Goal: Information Seeking & Learning: Find specific fact

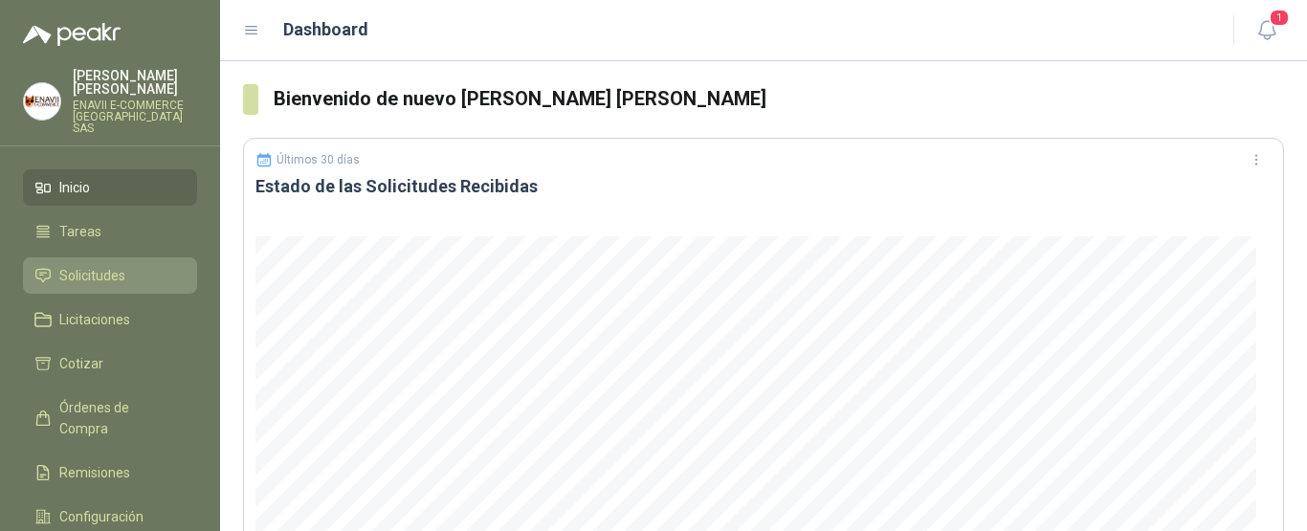
click at [105, 268] on span "Solicitudes" at bounding box center [92, 275] width 66 height 21
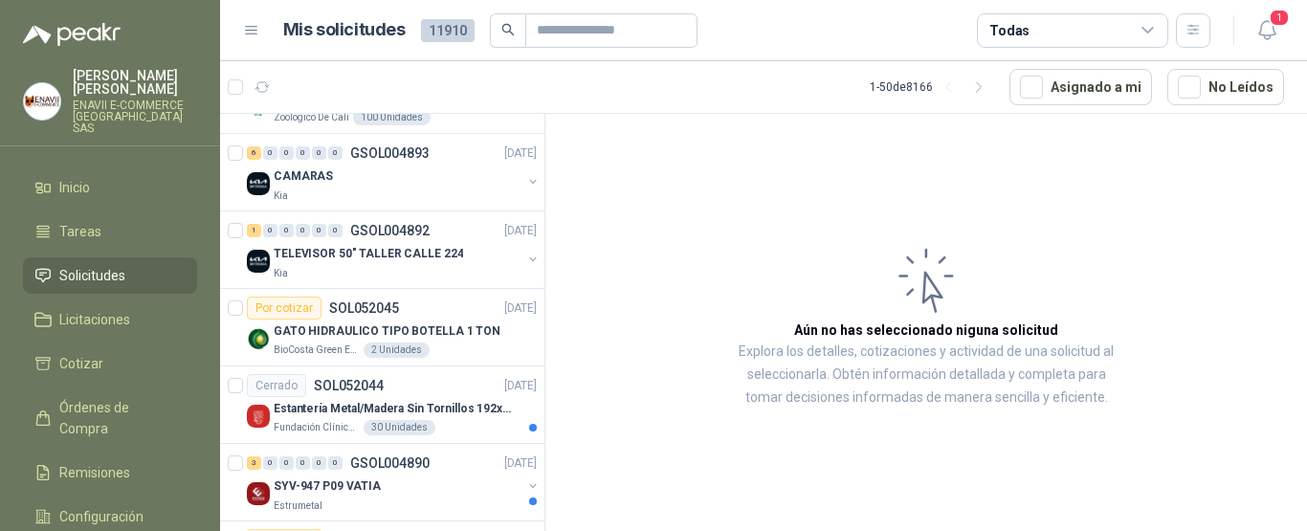
scroll to position [1065, 0]
click at [427, 192] on div "Kia" at bounding box center [398, 195] width 248 height 15
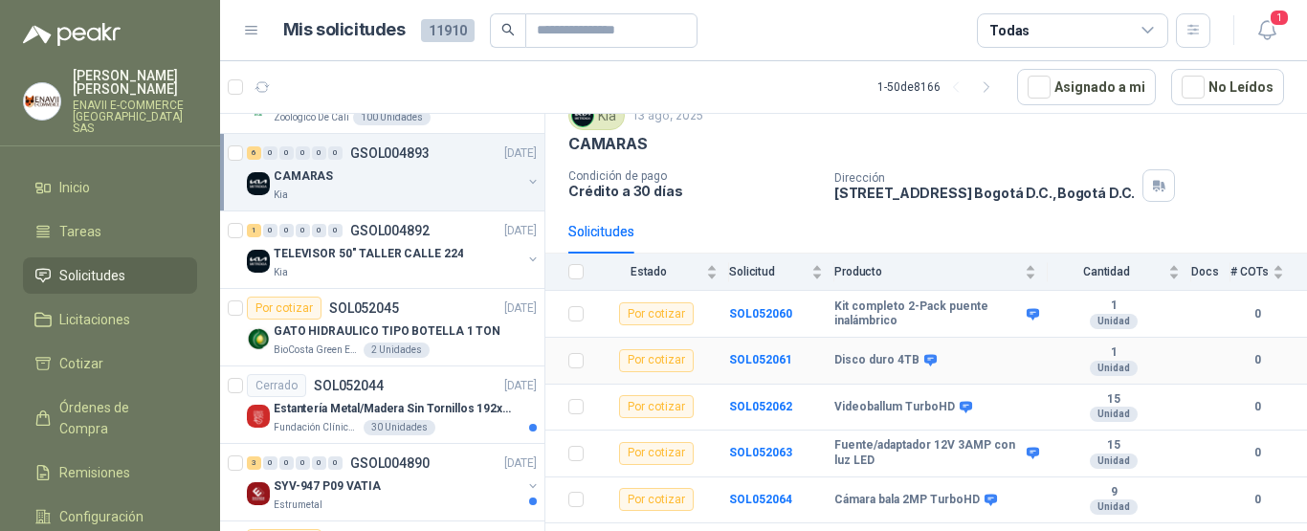
scroll to position [111, 0]
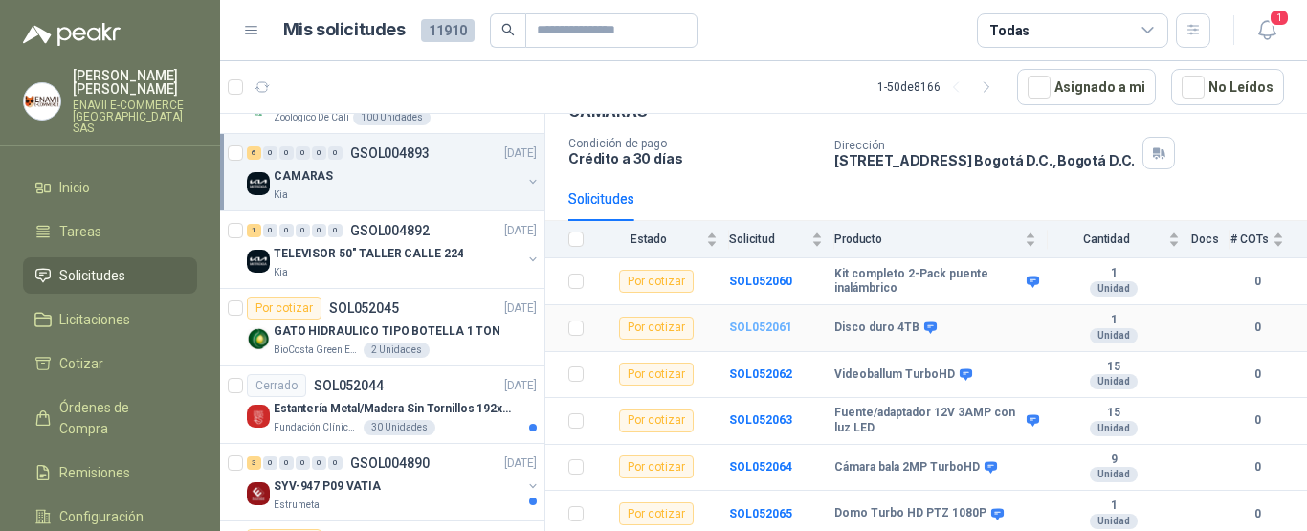
click at [763, 326] on b "SOL052061" at bounding box center [760, 326] width 63 height 13
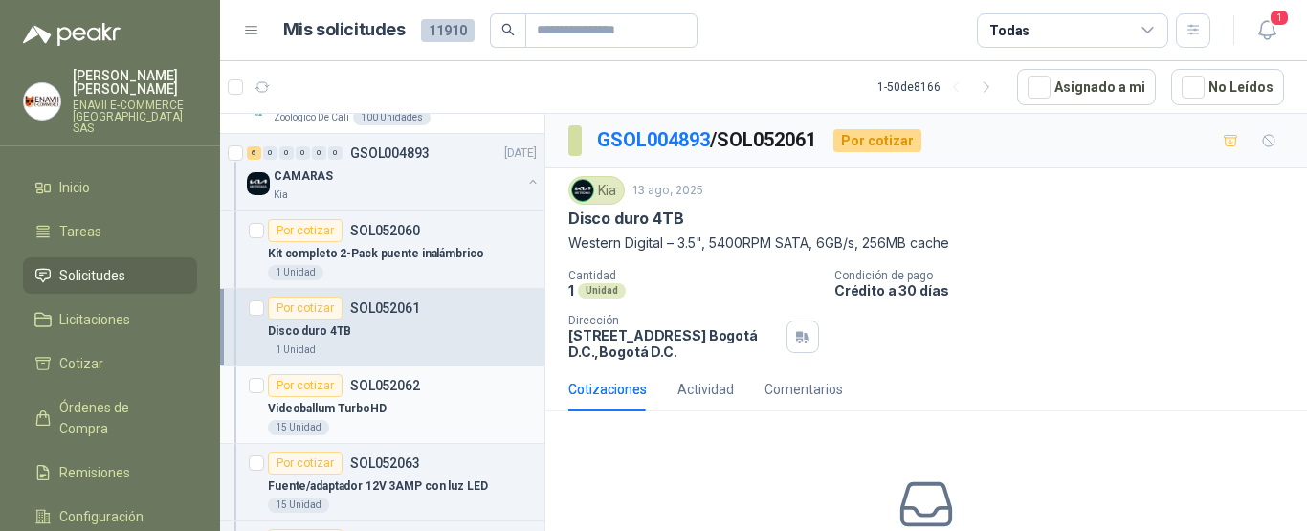
click at [414, 401] on div "Videoballum TurboHD" at bounding box center [402, 408] width 269 height 23
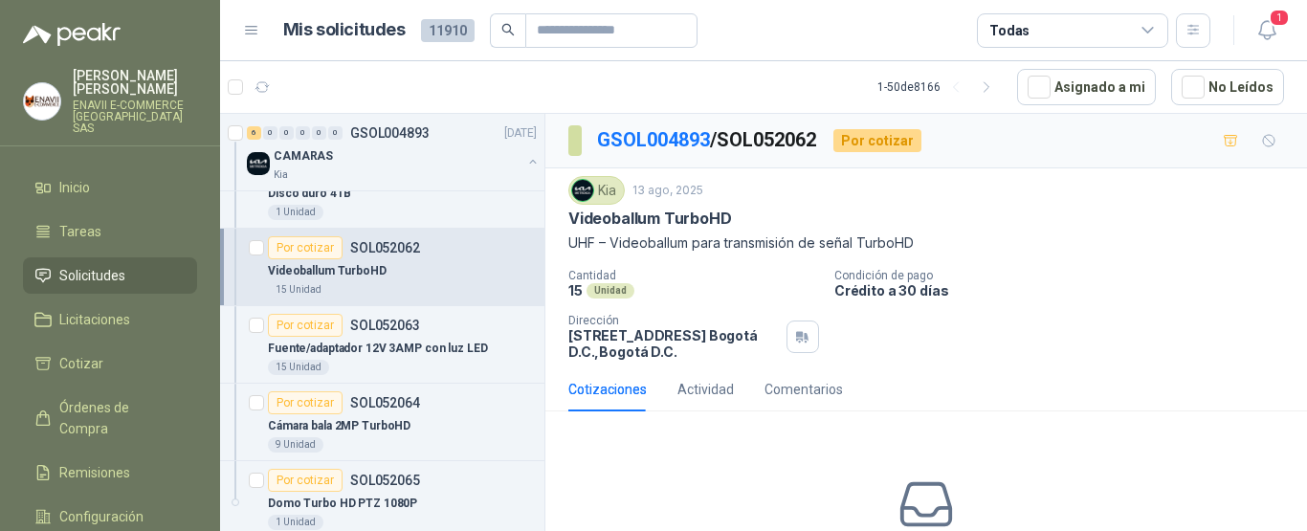
scroll to position [1203, 0]
click at [426, 345] on p "Fuente/adaptador 12V 3AMP con luz LED" at bounding box center [378, 348] width 220 height 18
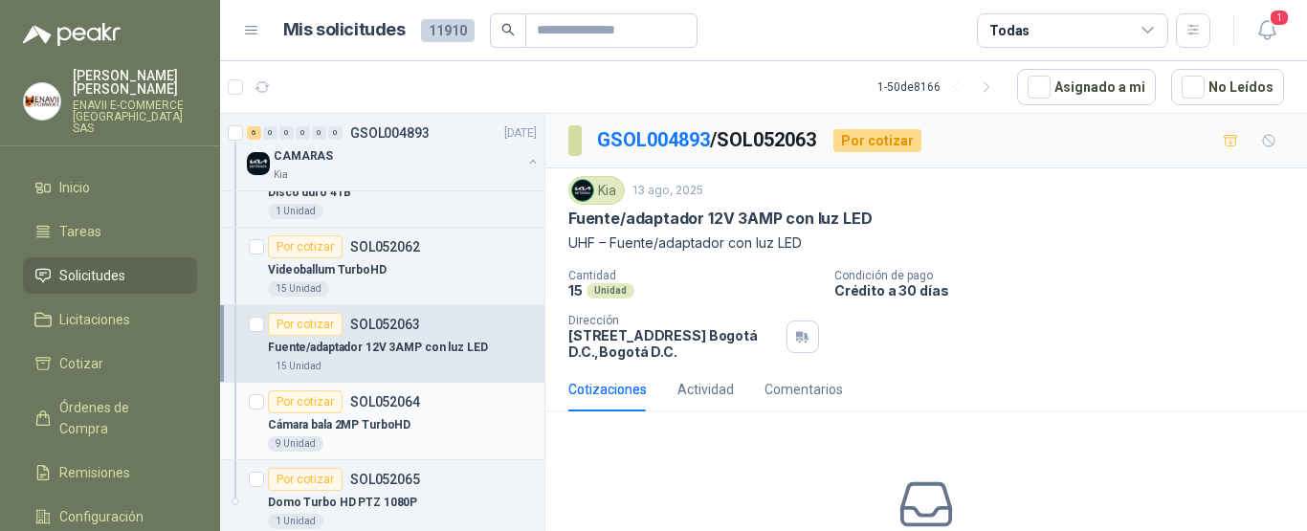
click at [430, 415] on div "Cámara bala 2MP TurboHD" at bounding box center [402, 424] width 269 height 23
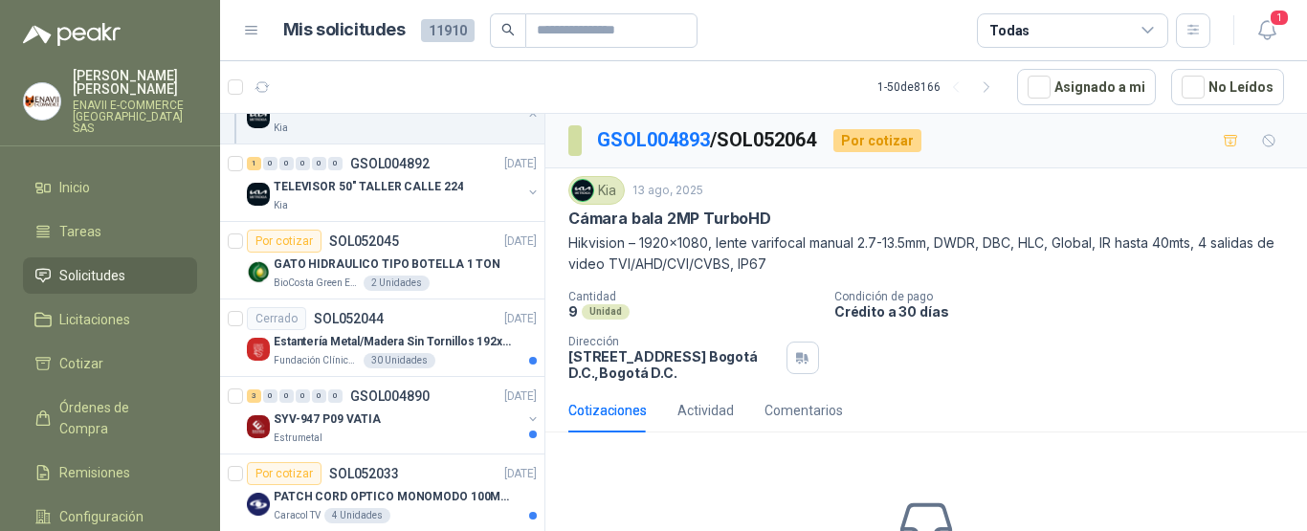
scroll to position [1603, 0]
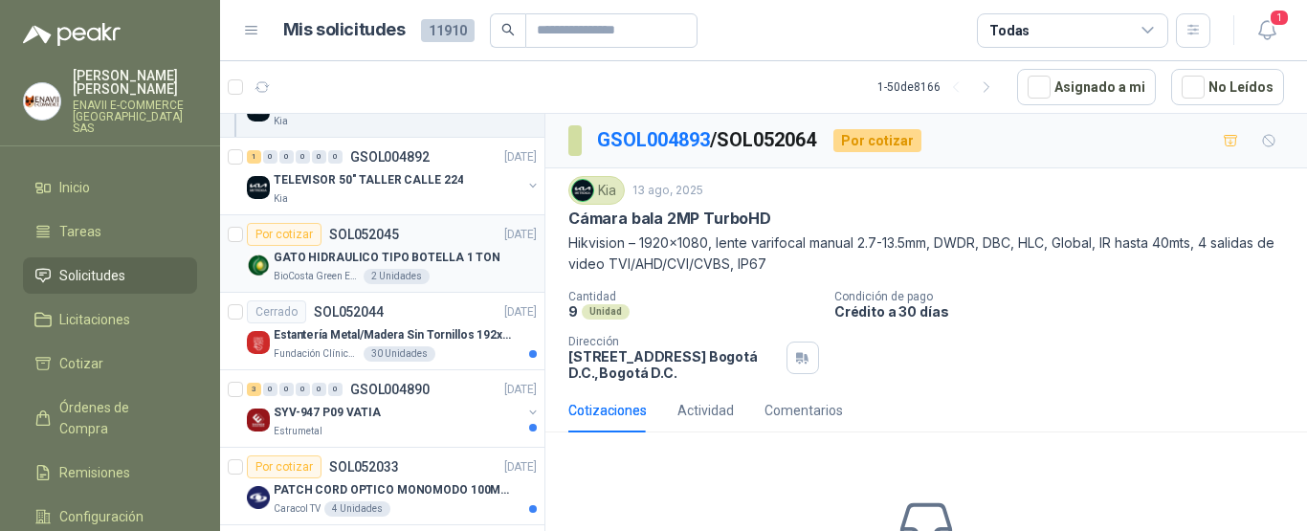
click at [470, 271] on div "BioCosta Green Energy S.A.S 2 Unidades" at bounding box center [405, 276] width 263 height 15
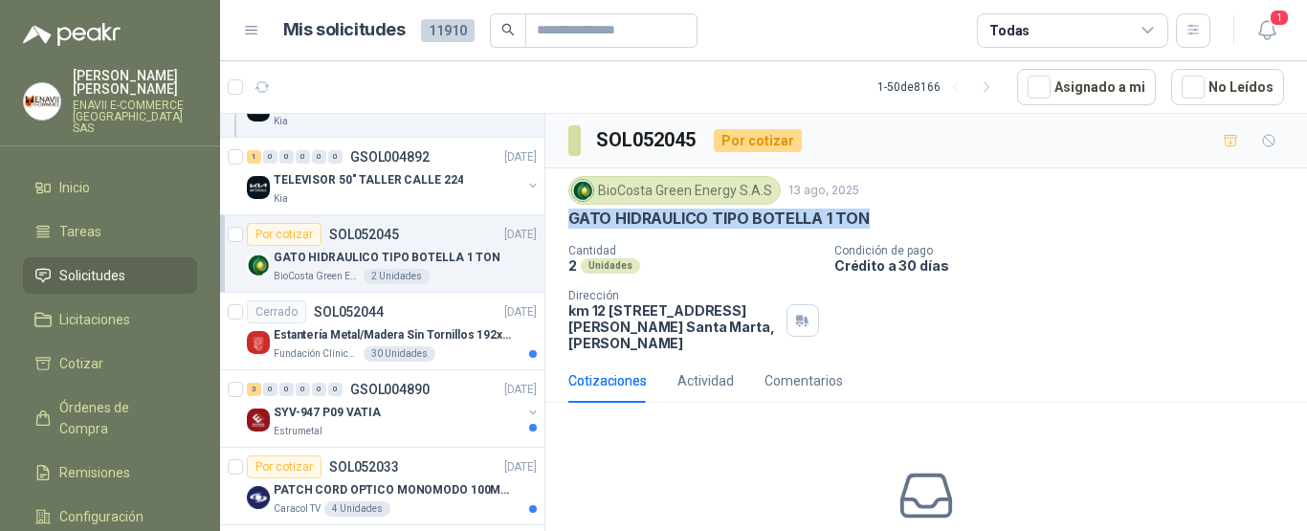
drag, startPoint x: 866, startPoint y: 214, endPoint x: 568, endPoint y: 216, distance: 297.5
click at [568, 216] on div "GATO HIDRAULICO TIPO BOTELLA 1 TON" at bounding box center [926, 219] width 716 height 20
copy p "GATO HIDRAULICO TIPO BOTELLA 1 TON"
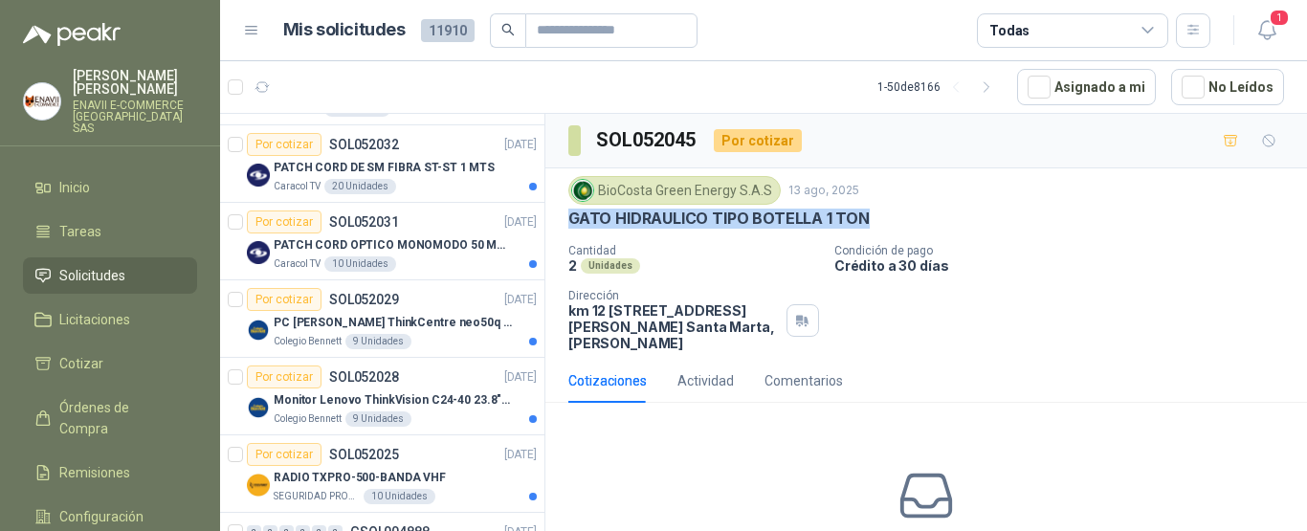
scroll to position [2004, 0]
click at [432, 338] on div "Colegio Bennett 9 Unidades" at bounding box center [405, 340] width 263 height 15
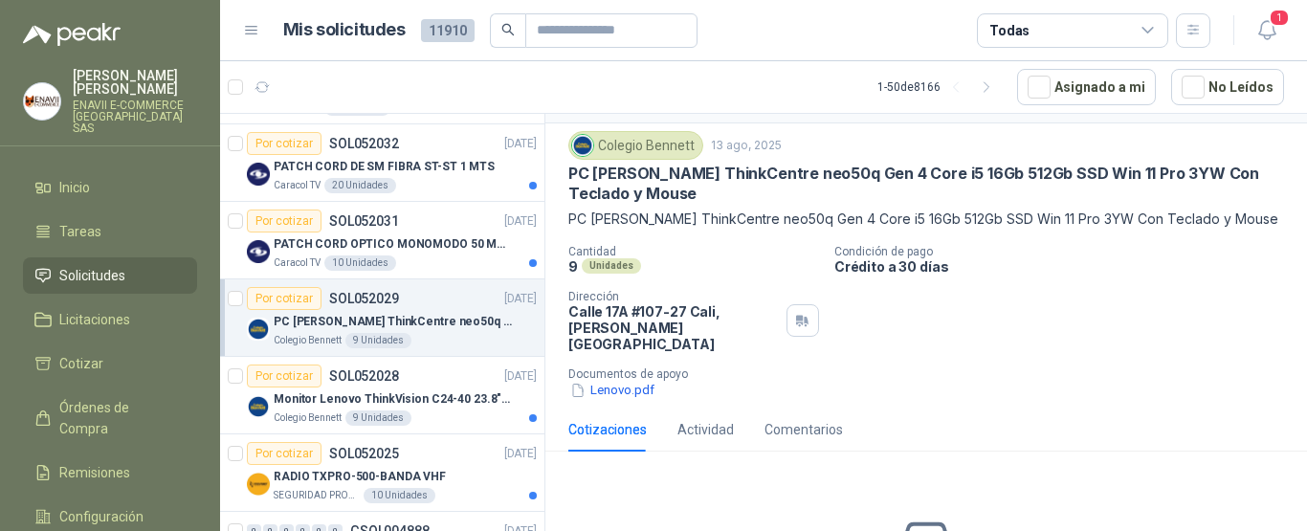
scroll to position [46, 0]
click at [627, 380] on button "Lenovo.pdf" at bounding box center [612, 390] width 88 height 20
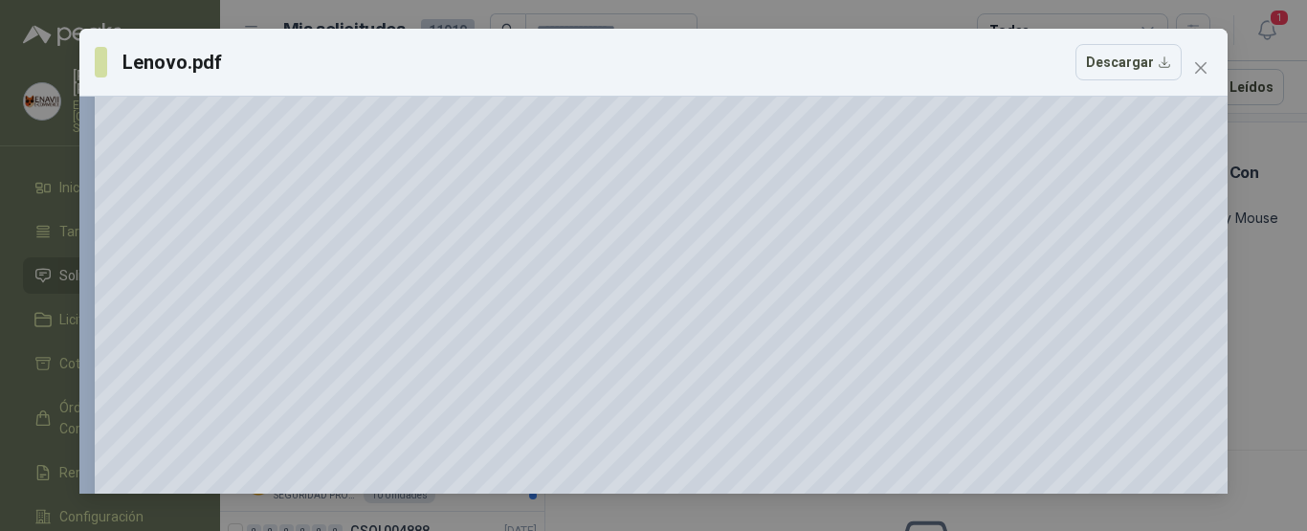
scroll to position [172, 0]
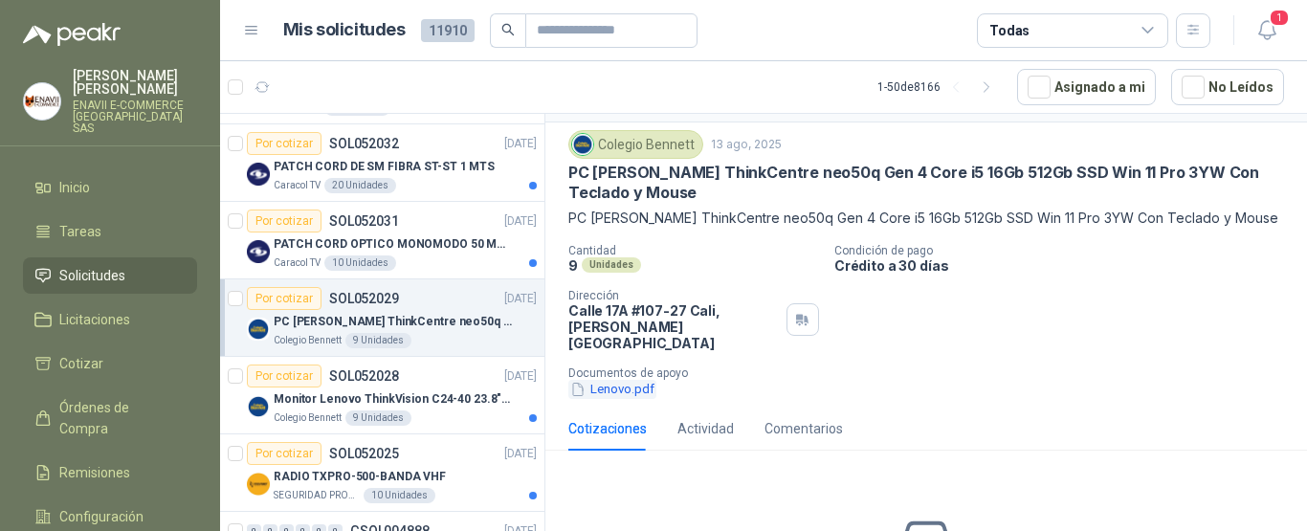
click at [625, 380] on button "Lenovo.pdf" at bounding box center [612, 390] width 88 height 20
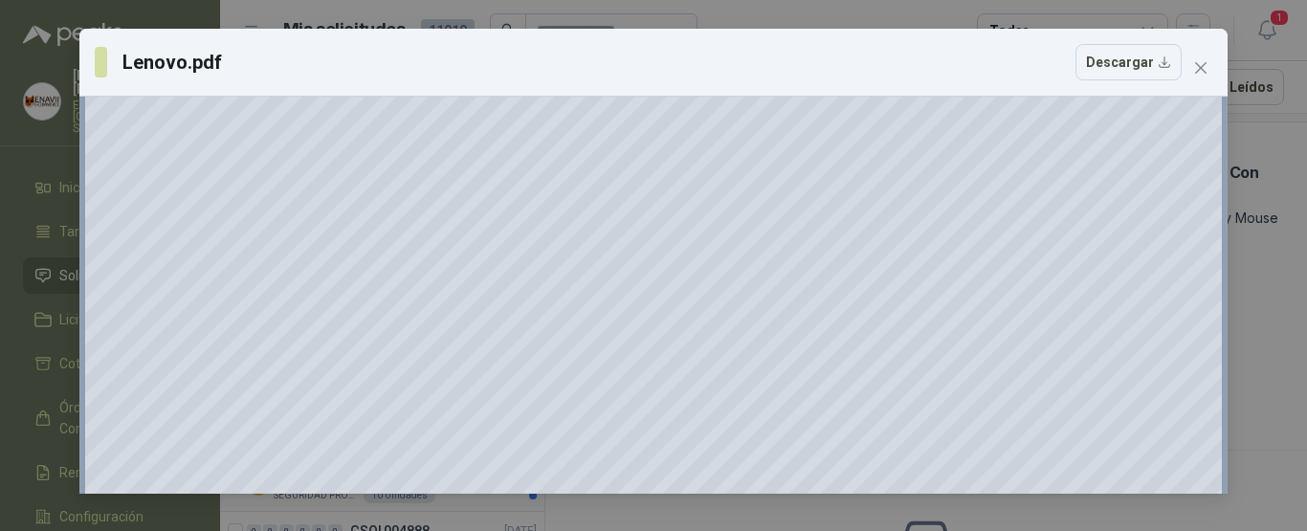
scroll to position [146, 10]
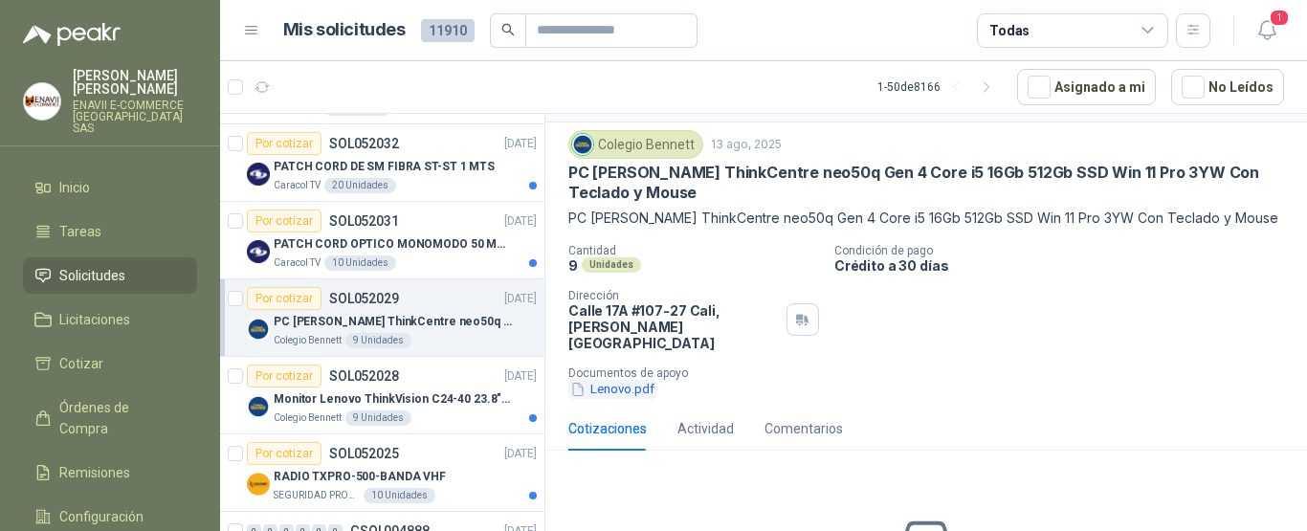
click at [601, 380] on button "Lenovo.pdf" at bounding box center [612, 390] width 88 height 20
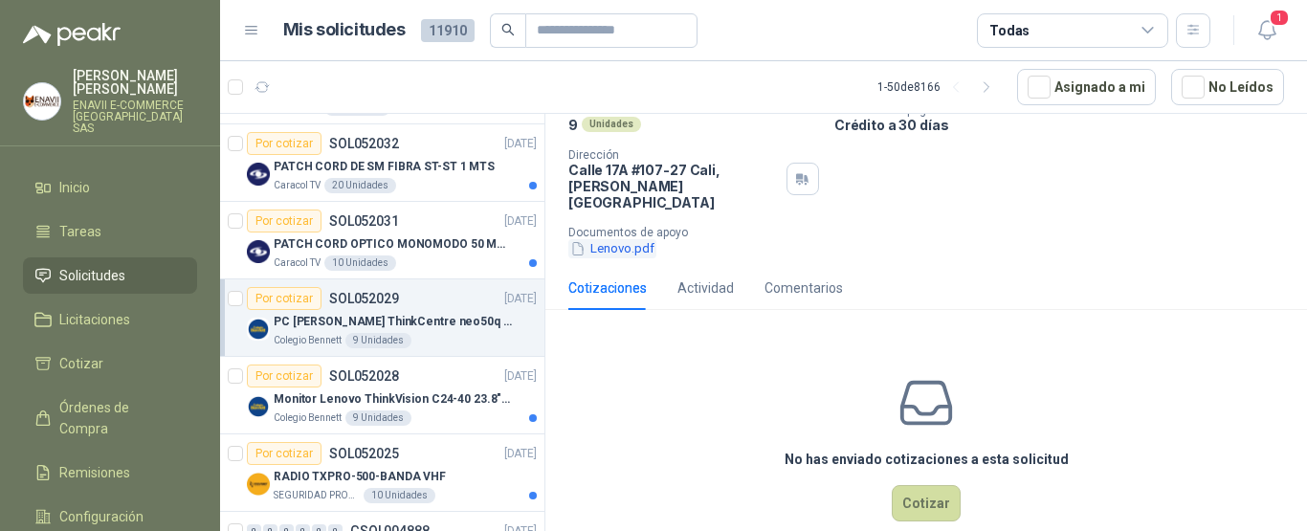
scroll to position [203, 0]
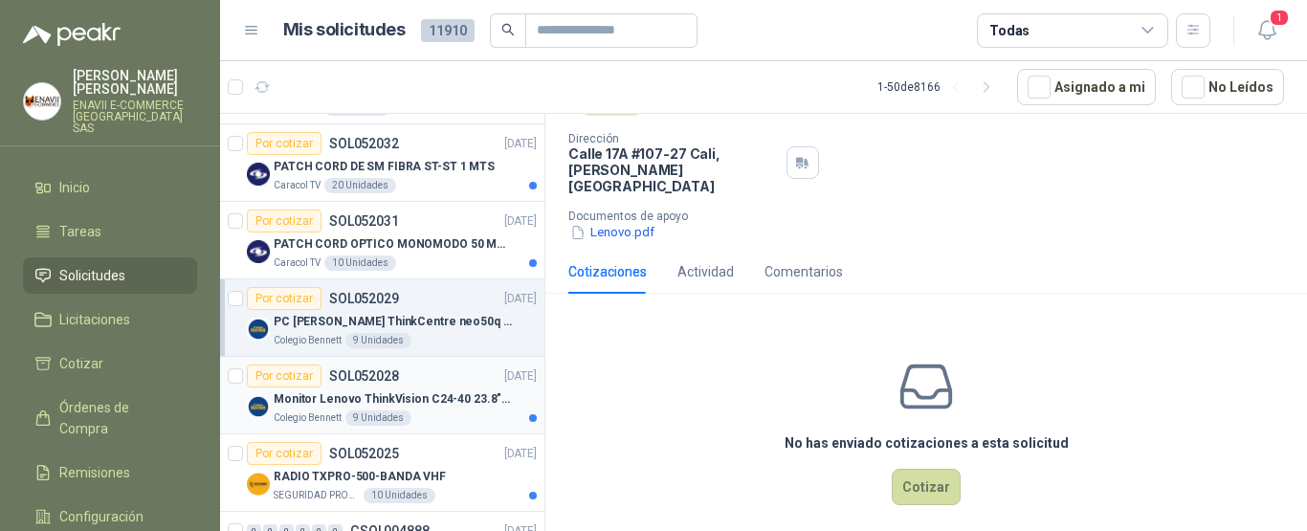
click at [446, 408] on div "Monitor Lenovo ThinkVision C24-40 23.8" 3YW" at bounding box center [405, 398] width 263 height 23
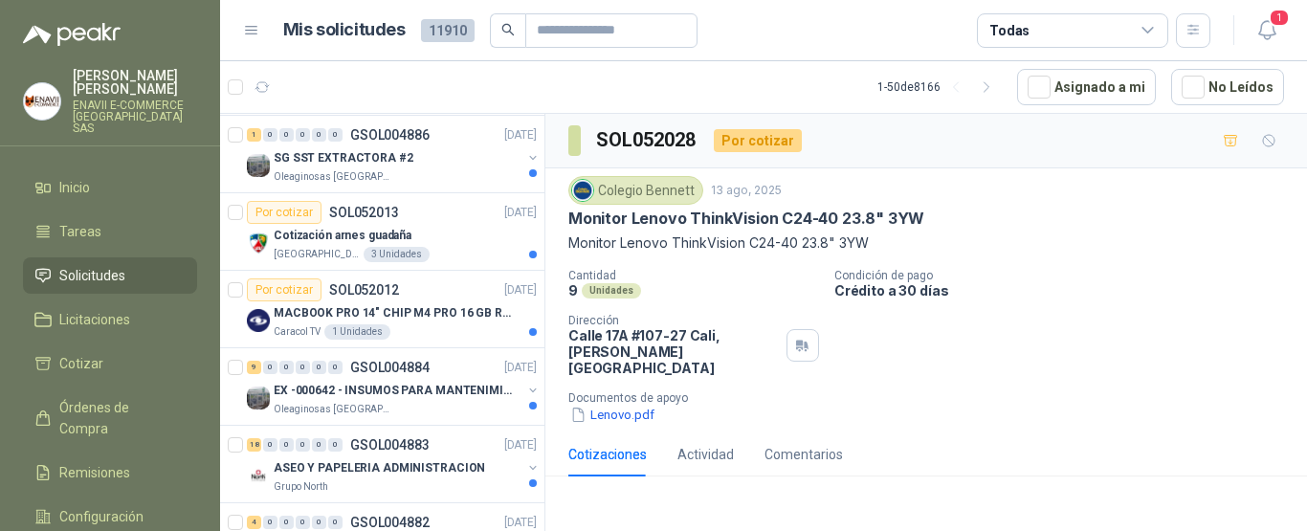
scroll to position [2554, 0]
drag, startPoint x: 691, startPoint y: 218, endPoint x: 922, endPoint y: 215, distance: 231.5
click at [922, 215] on div "Monitor Lenovo ThinkVision C24-40 23.8" 3YW" at bounding box center [926, 219] width 716 height 20
copy p "ThinkVision C24-40 23.8" 3YW"
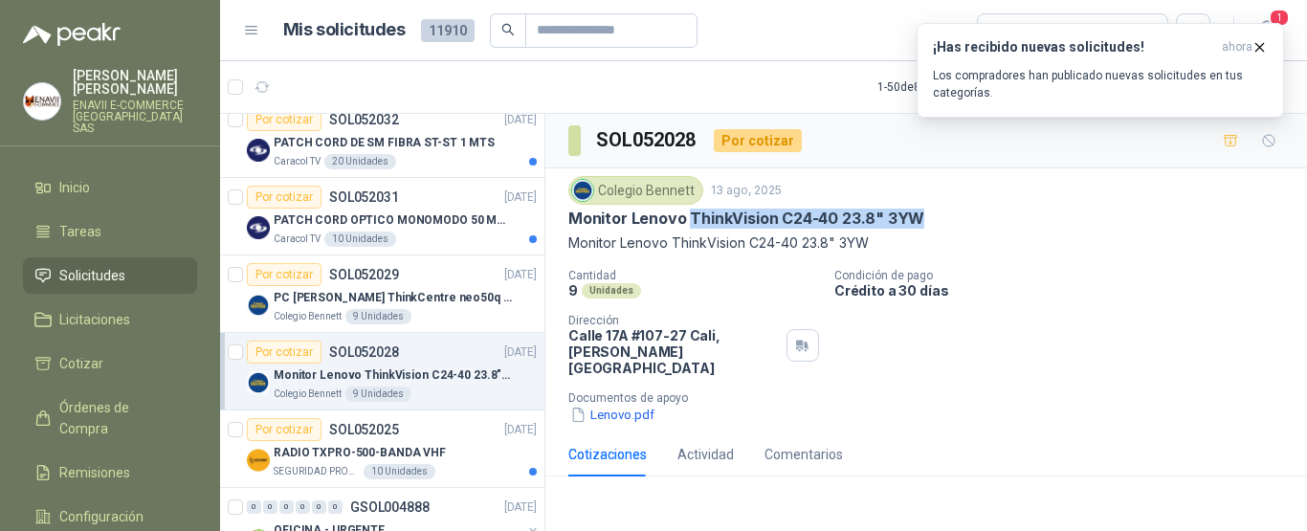
scroll to position [2027, 0]
click at [440, 294] on p "PC [PERSON_NAME] ThinkCentre neo50q Gen 4 Core i5 16Gb 512Gb SSD Win 11 Pro 3YW…" at bounding box center [393, 299] width 238 height 18
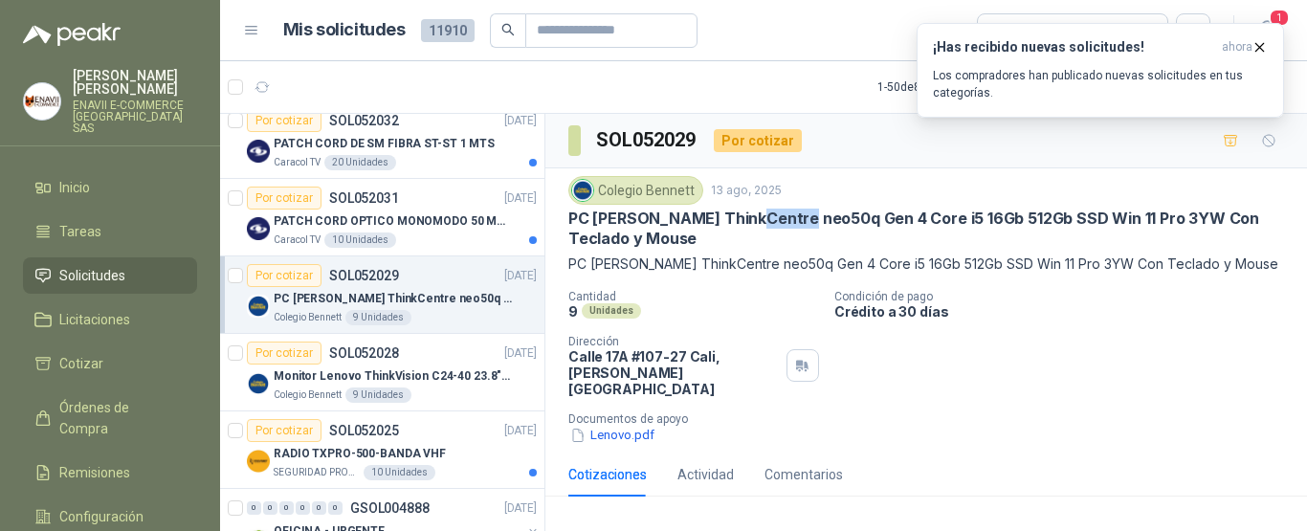
drag, startPoint x: 745, startPoint y: 217, endPoint x: 802, endPoint y: 215, distance: 56.5
click at [802, 215] on p "PC [PERSON_NAME] ThinkCentre neo50q Gen 4 Core i5 16Gb 512Gb SSD Win 11 Pro 3YW…" at bounding box center [926, 229] width 716 height 41
copy p "neo50q"
click at [383, 371] on p "Monitor Lenovo ThinkVision C24-40 23.8" 3YW" at bounding box center [393, 376] width 238 height 18
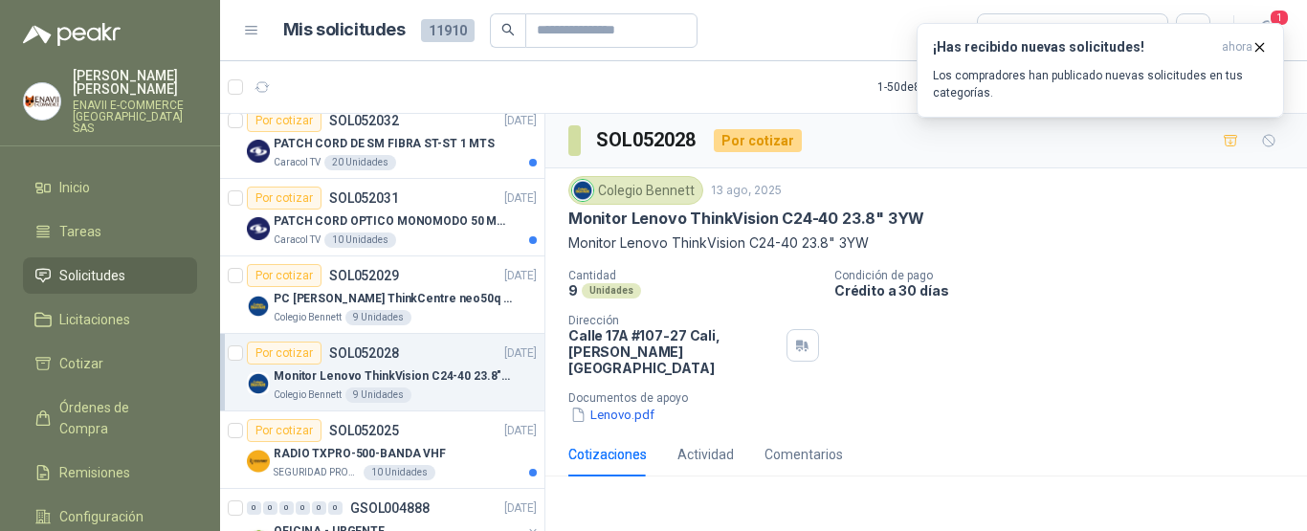
click at [987, 405] on div "Lenovo.pdf" at bounding box center [933, 415] width 731 height 20
click at [744, 256] on div "Colegio Bennett 13 ago, 2025 Monitor Lenovo ThinkVision C24-40 23.8" 3YW Monit…" at bounding box center [926, 300] width 716 height 249
drag, startPoint x: 749, startPoint y: 243, endPoint x: 797, endPoint y: 243, distance: 47.8
click at [797, 243] on p "Monitor Lenovo ThinkVision C24-40 23.8" 3YW" at bounding box center [926, 242] width 716 height 21
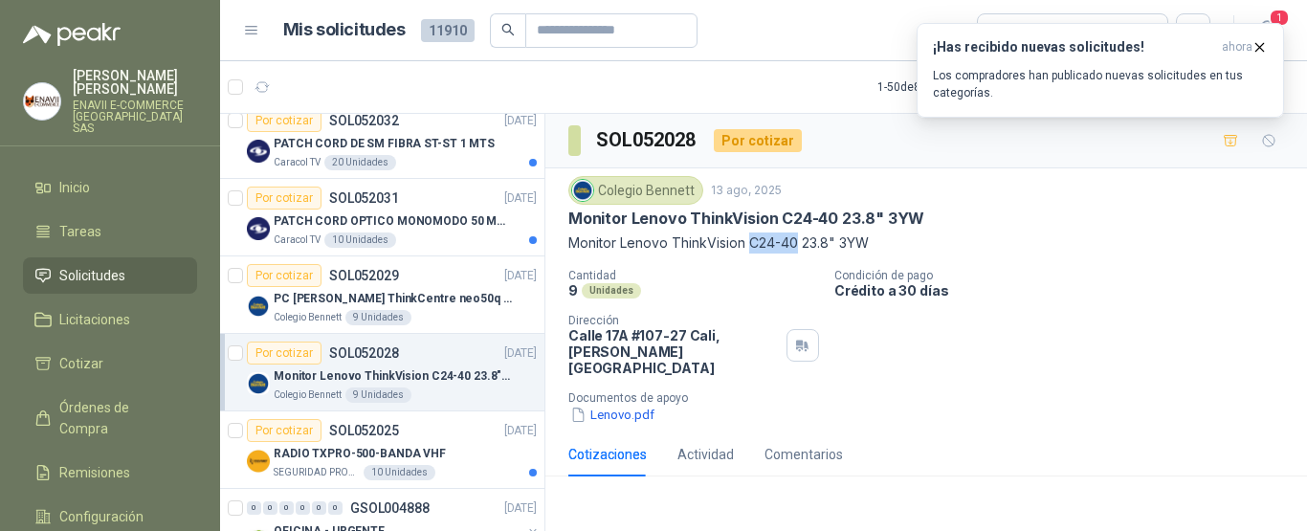
copy p "C24-40"
drag, startPoint x: 689, startPoint y: 213, endPoint x: 837, endPoint y: 210, distance: 148.3
click at [837, 210] on p "Monitor Lenovo ThinkVision C24-40 23.8" 3YW" at bounding box center [746, 219] width 356 height 20
copy p "ThinkVision C24-40"
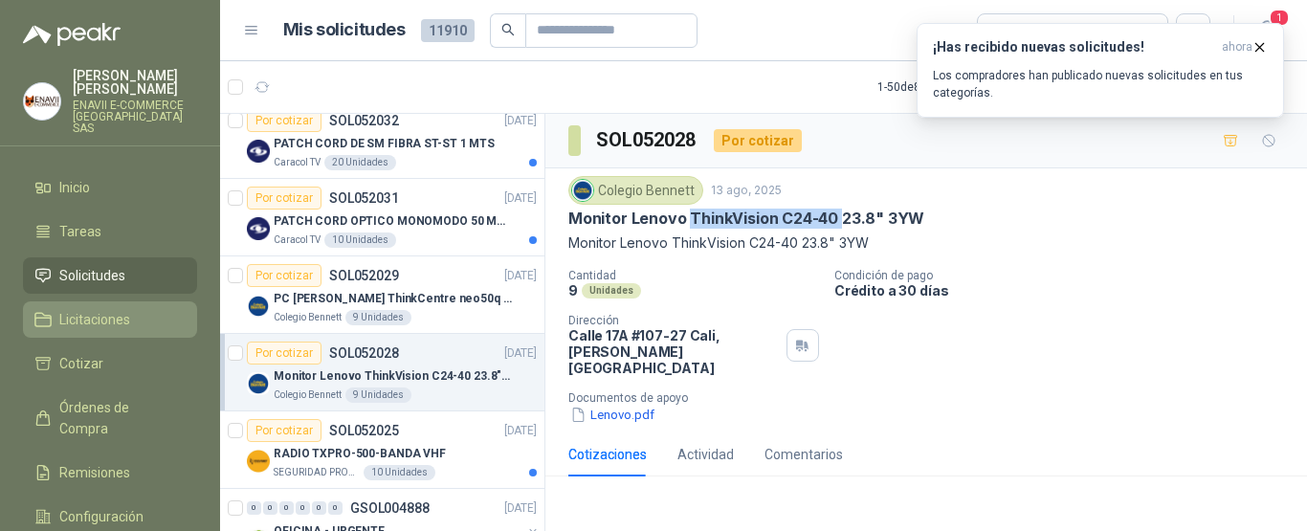
click at [123, 309] on span "Licitaciones" at bounding box center [94, 319] width 71 height 21
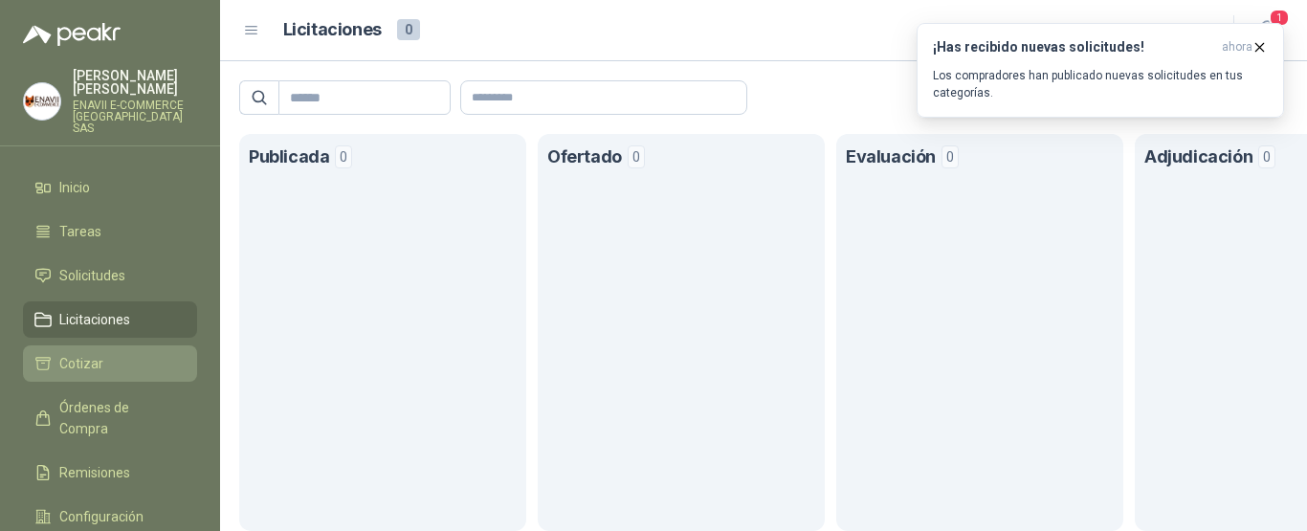
click at [117, 353] on li "Cotizar" at bounding box center [109, 363] width 151 height 21
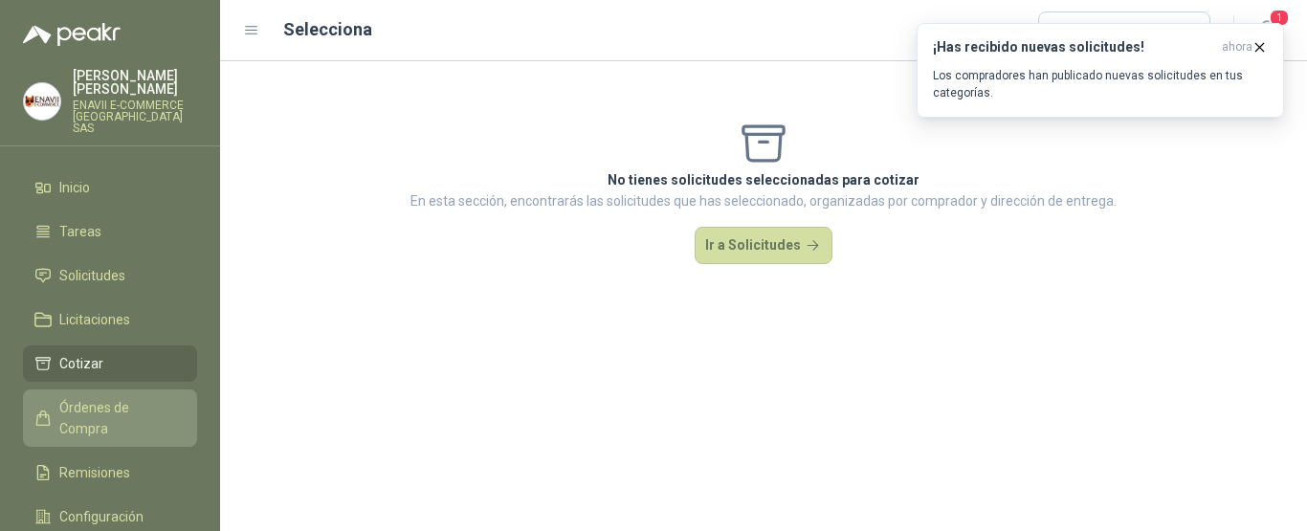
click at [125, 397] on span "Órdenes de Compra" at bounding box center [119, 418] width 120 height 42
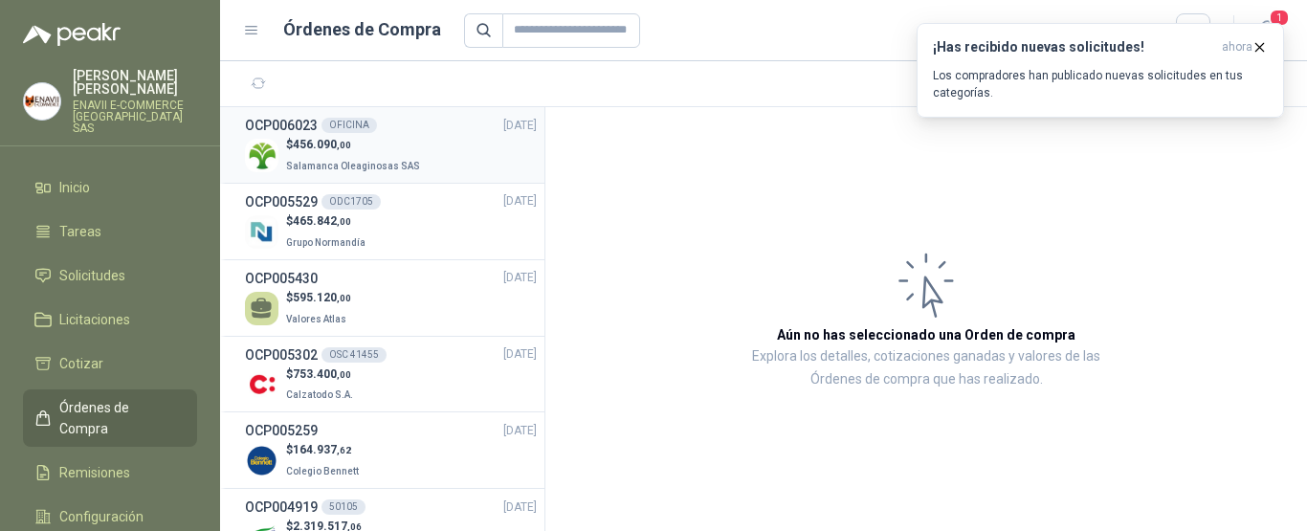
click at [422, 157] on div "$ 456.090 ,00 Salamanca Oleaginosas SAS" at bounding box center [391, 155] width 292 height 39
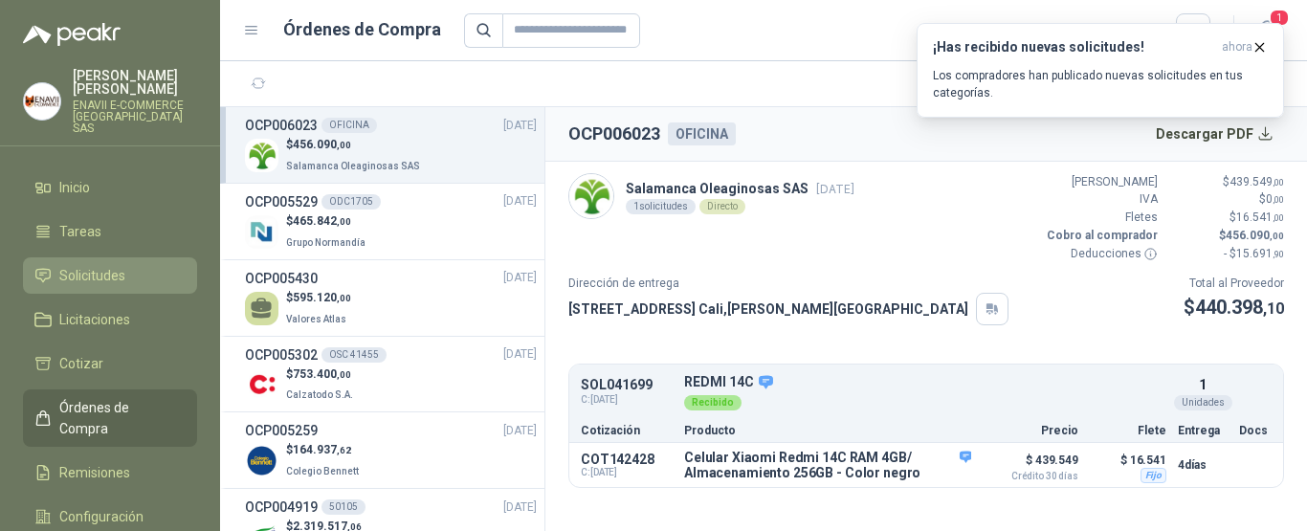
click at [102, 265] on span "Solicitudes" at bounding box center [92, 275] width 66 height 21
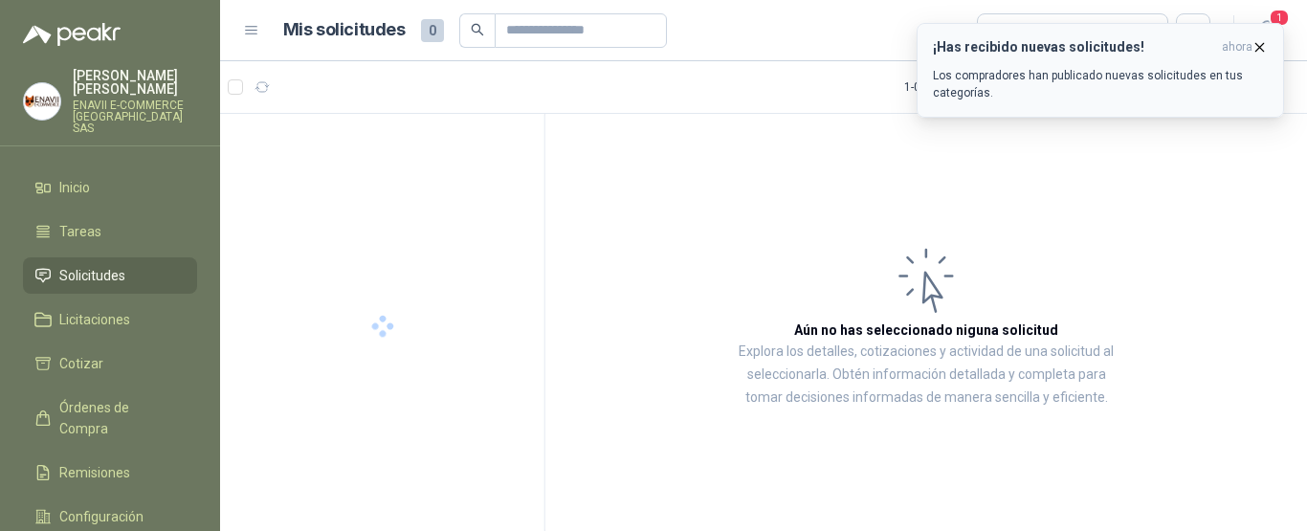
click at [1258, 49] on icon "button" at bounding box center [1260, 47] width 8 height 8
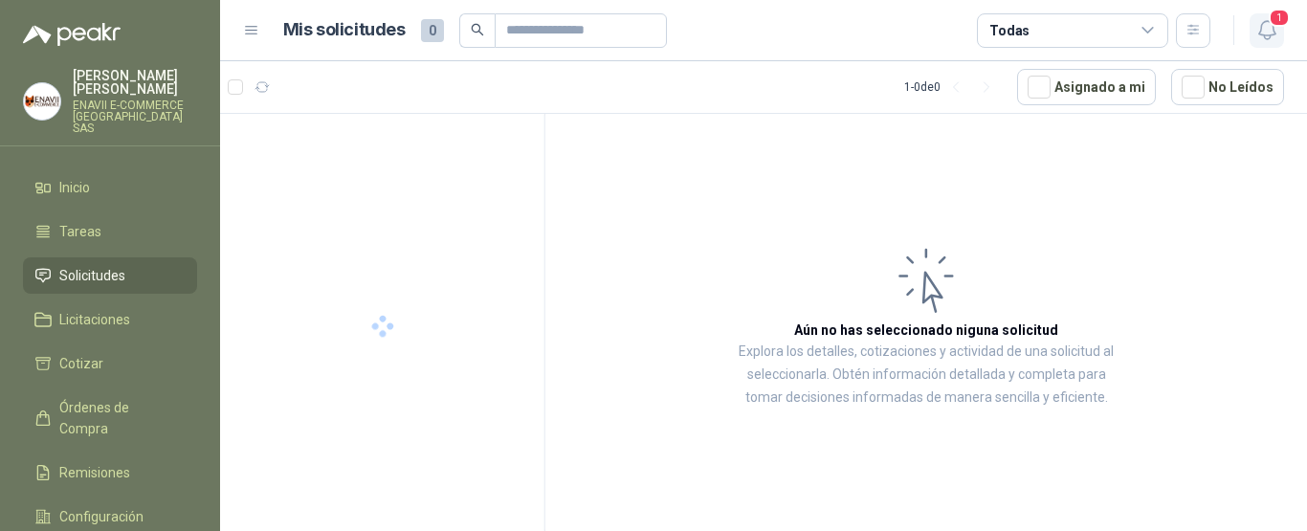
click at [1267, 31] on icon "button" at bounding box center [1267, 30] width 24 height 24
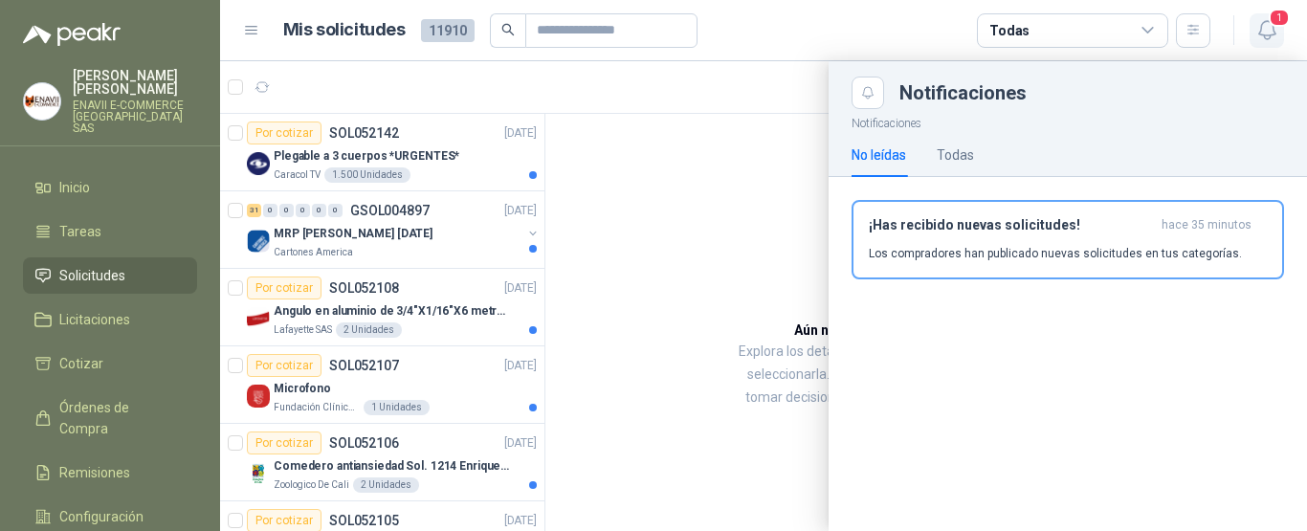
click at [1267, 31] on icon "button" at bounding box center [1267, 30] width 24 height 24
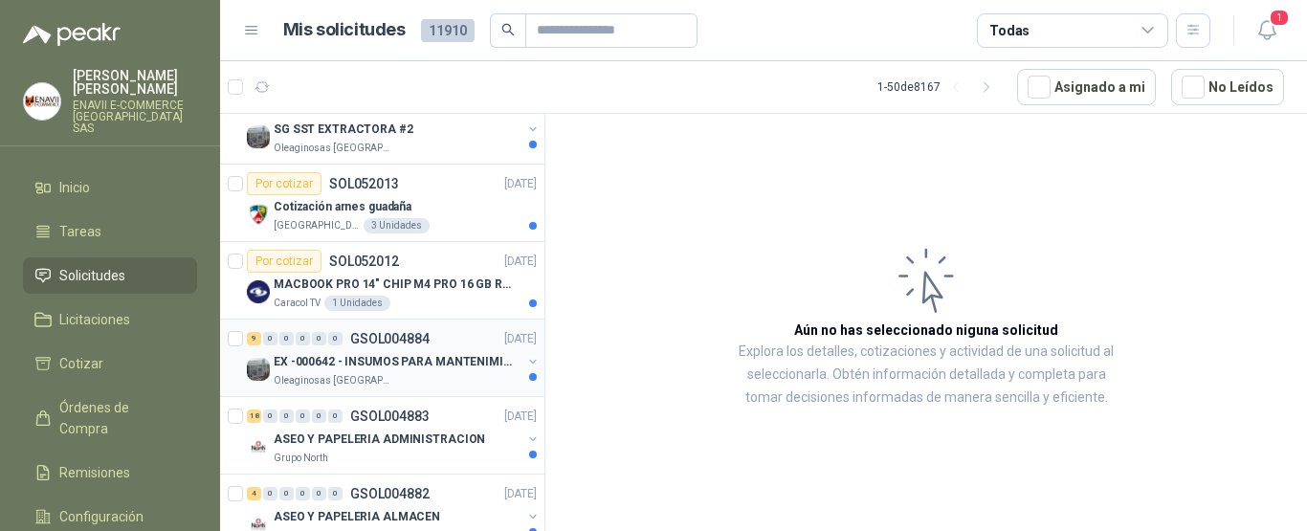
scroll to position [2195, 0]
click at [404, 293] on p "MACBOOK PRO 14" CHIP M4 PRO 16 GB RAM 1TB" at bounding box center [393, 285] width 238 height 18
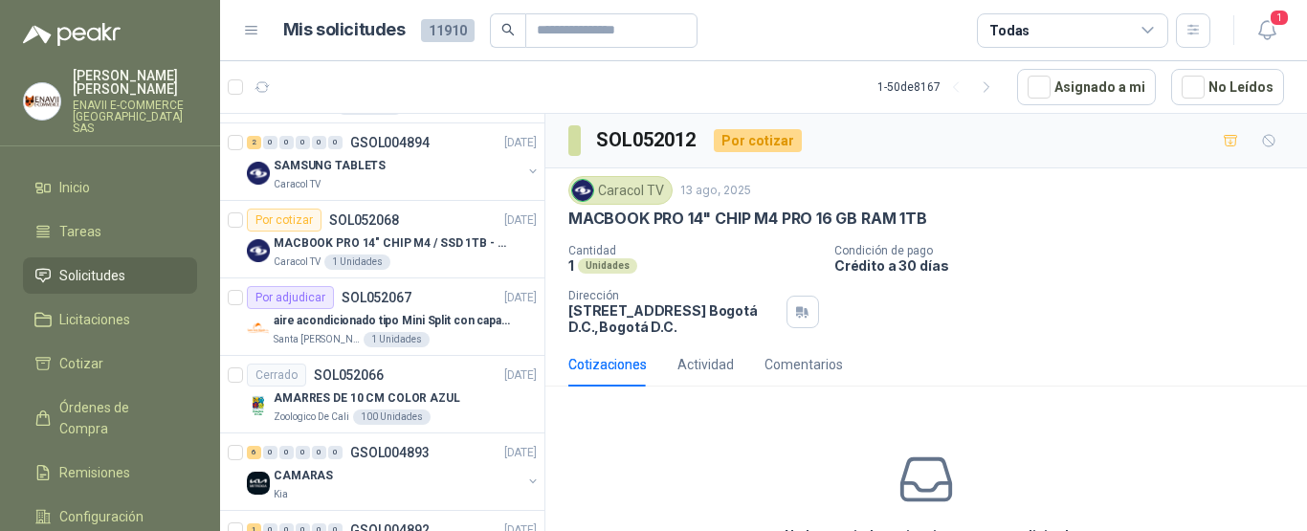
scroll to position [827, 0]
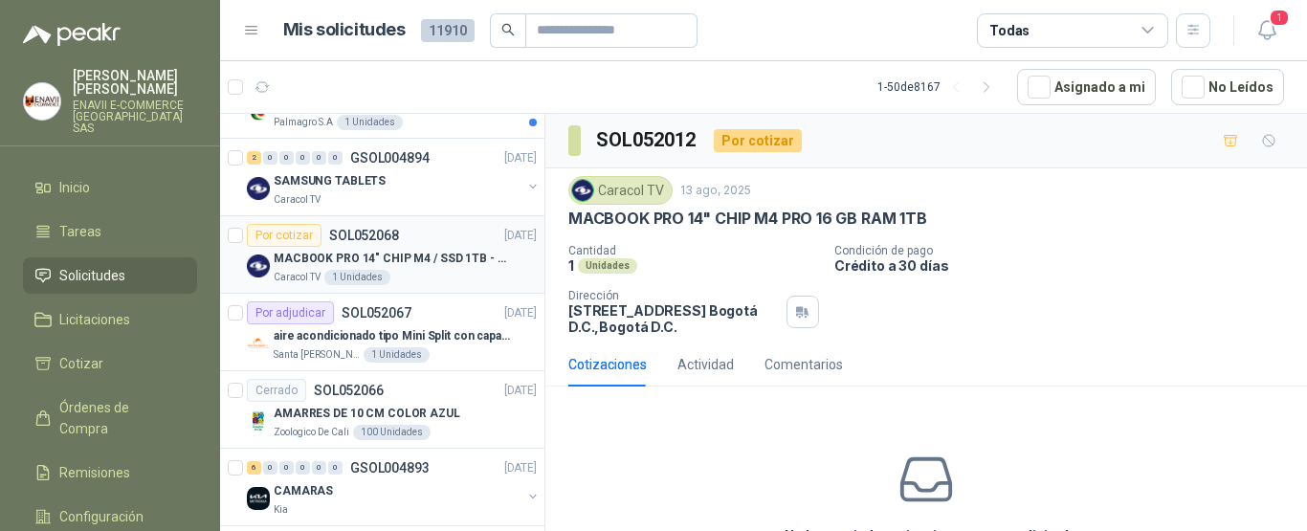
click at [447, 276] on div "Caracol TV 1 Unidades" at bounding box center [405, 277] width 263 height 15
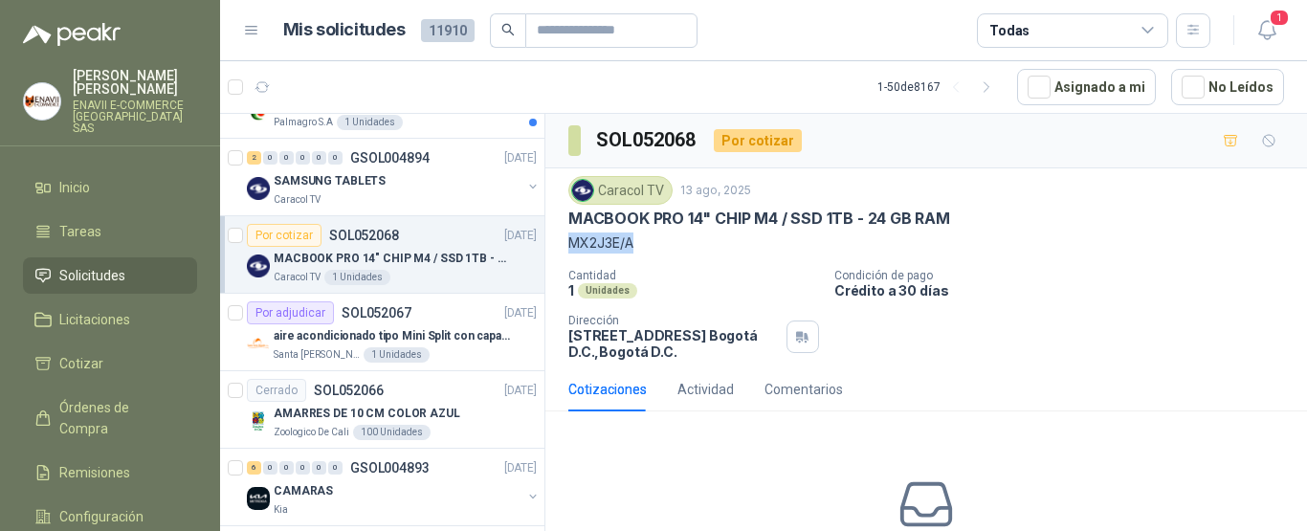
drag, startPoint x: 642, startPoint y: 239, endPoint x: 573, endPoint y: 241, distance: 68.9
click at [570, 240] on p "MX2J3E/A" at bounding box center [926, 242] width 716 height 21
copy p "MX2J3E/A"
